Goal: Information Seeking & Learning: Find specific fact

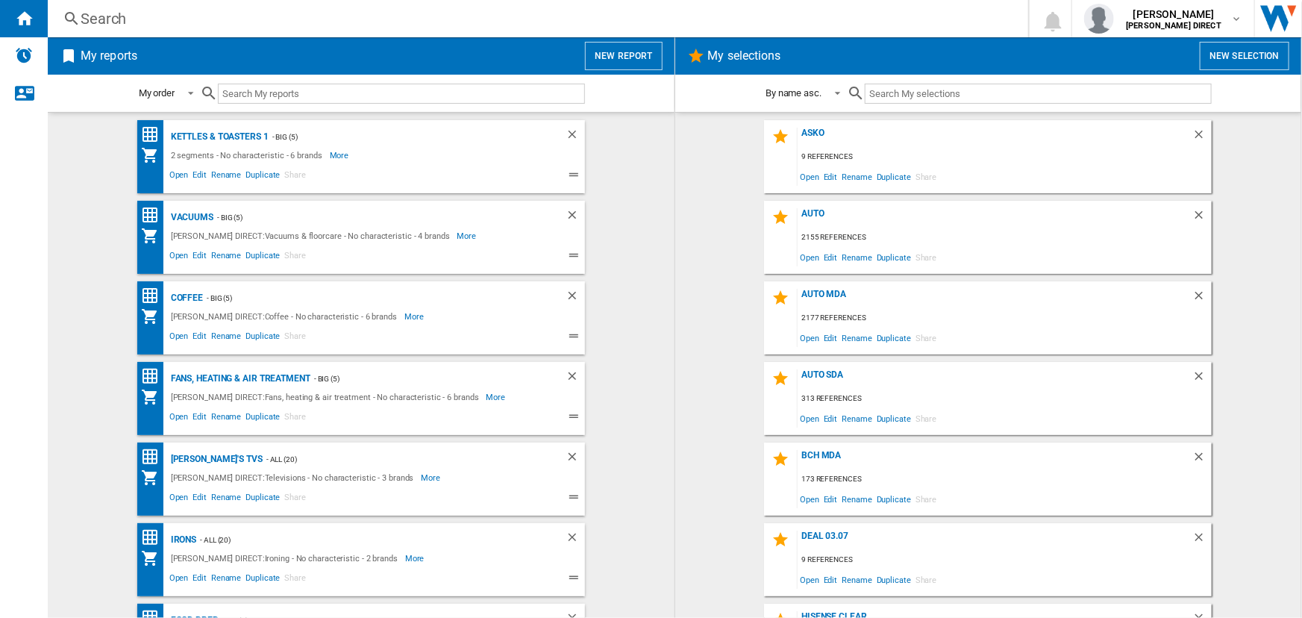
click at [457, 23] on div "Search" at bounding box center [535, 18] width 909 height 21
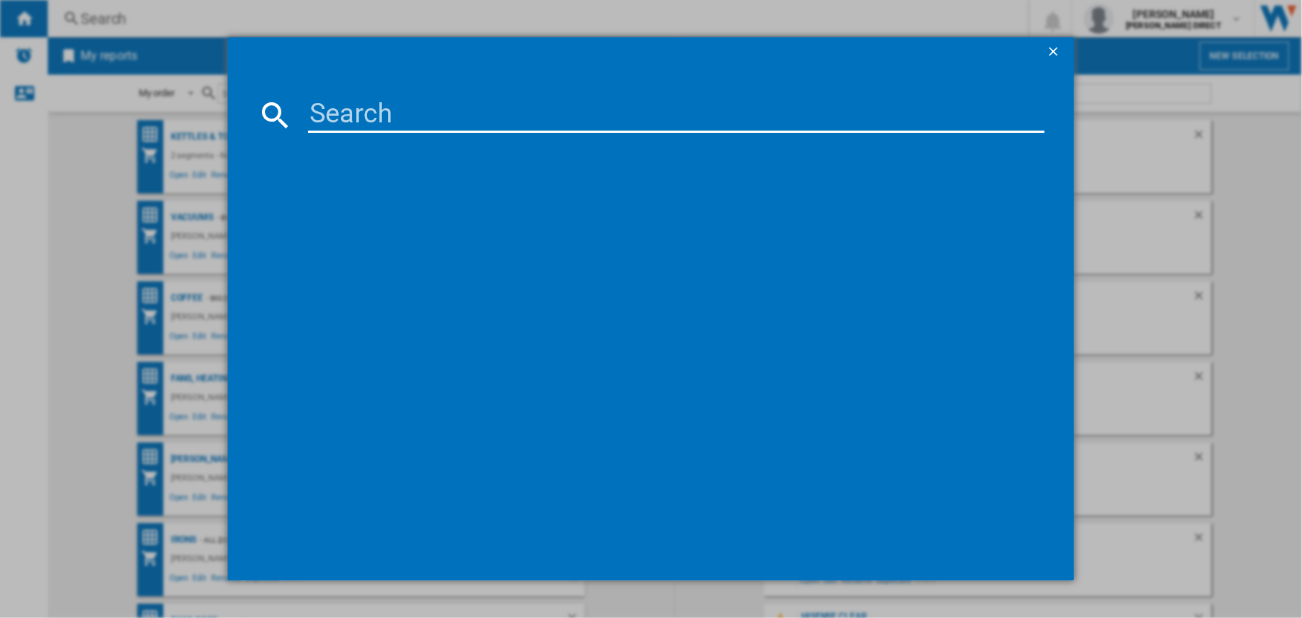
click at [459, 112] on input at bounding box center [676, 115] width 736 height 36
paste input "HSFO3T223WXUKN"
type input "HSFO3T223WXUKN"
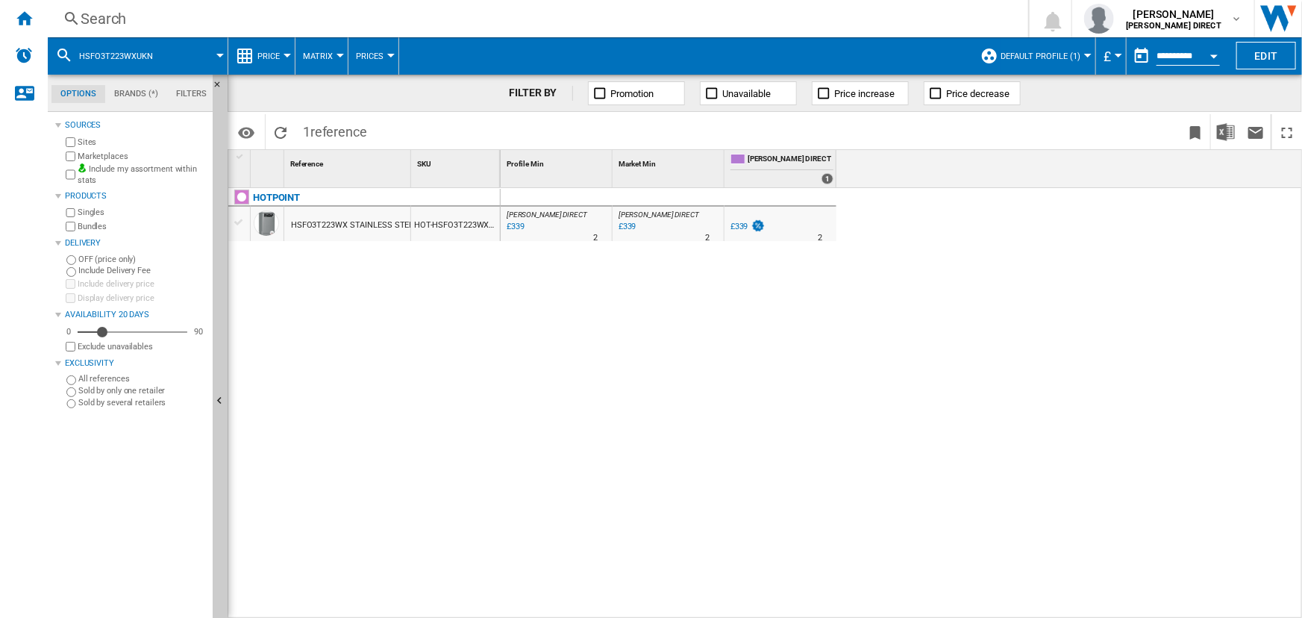
click at [1051, 48] on button "Default profile (1)" at bounding box center [1044, 55] width 87 height 37
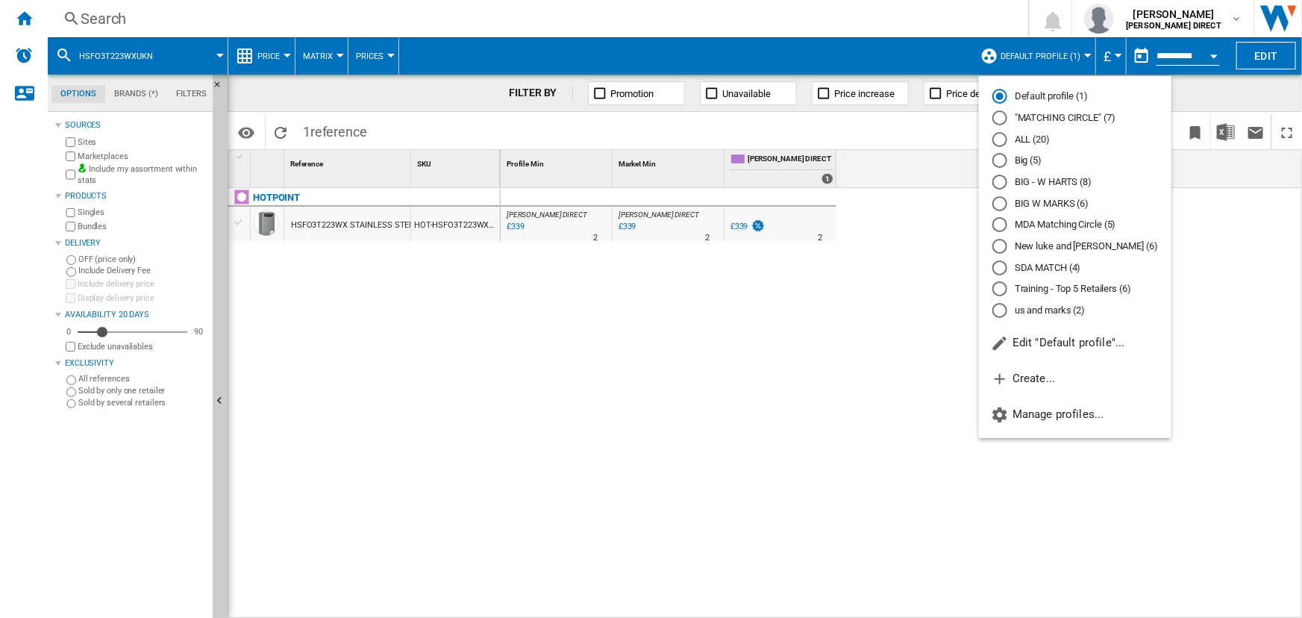
click at [1037, 119] on md-radio-button ""MATCHING CIRCLE" (7)" at bounding box center [1075, 118] width 166 height 14
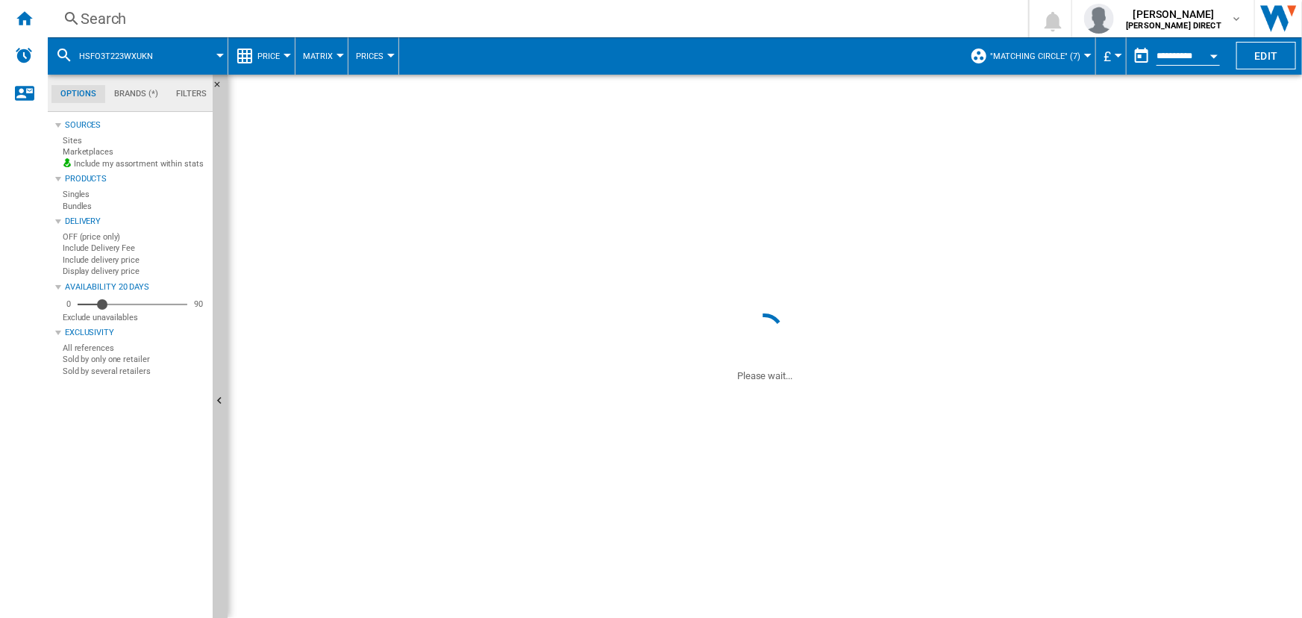
click at [783, 428] on div "[PERSON_NAME] DIRECT : [PERSON_NAME] DIRECT 0.0 % £339 % N/A 2 [PERSON_NAME] DI…" at bounding box center [902, 403] width 803 height 431
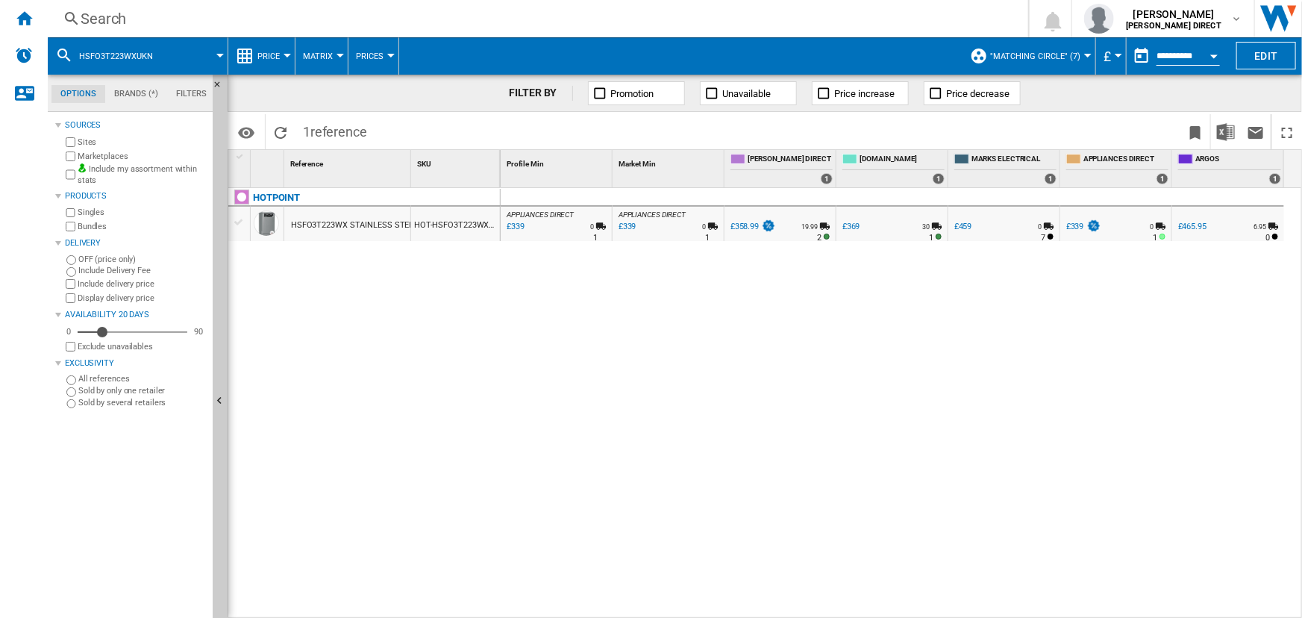
click at [1073, 225] on div "£339" at bounding box center [1075, 227] width 18 height 10
